Goal: Find specific page/section: Find specific page/section

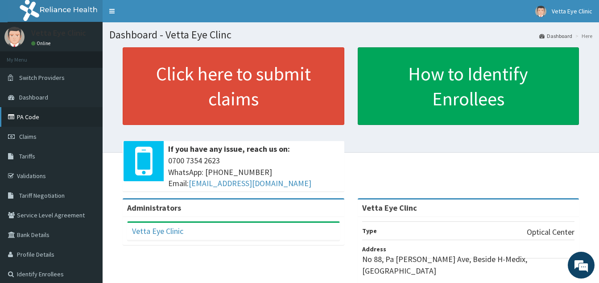
click at [48, 113] on link "PA Code" at bounding box center [51, 117] width 103 height 20
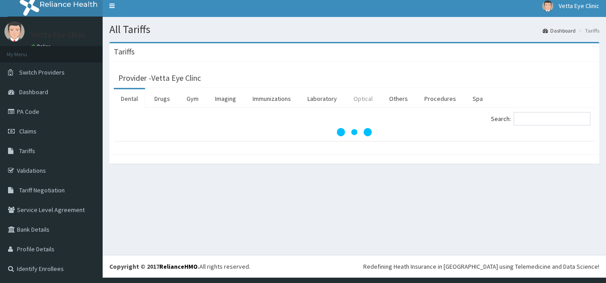
click at [361, 96] on link "Optical" at bounding box center [362, 98] width 33 height 19
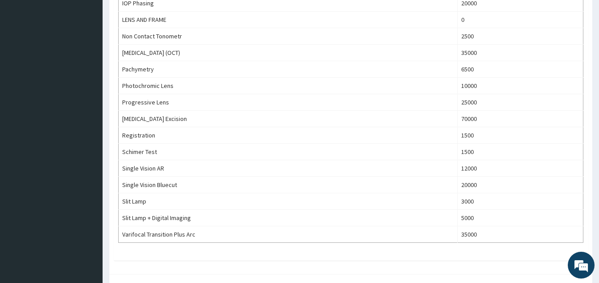
scroll to position [490, 0]
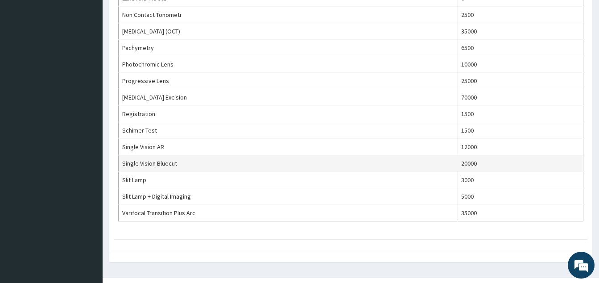
click at [204, 162] on td "Single Vision Bluecut" at bounding box center [288, 163] width 339 height 16
